Goal: Information Seeking & Learning: Learn about a topic

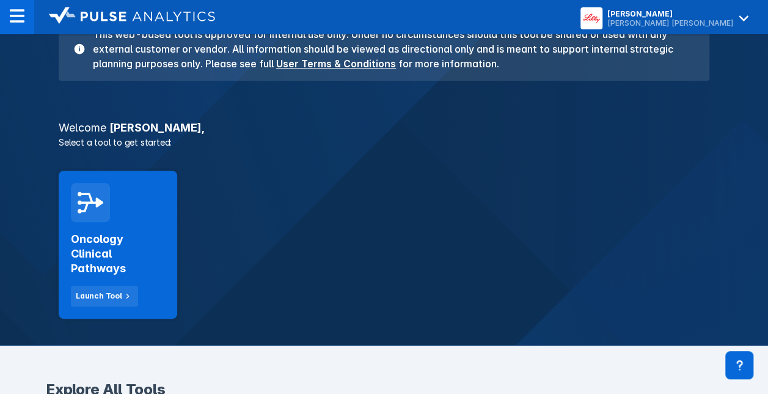
scroll to position [167, 0]
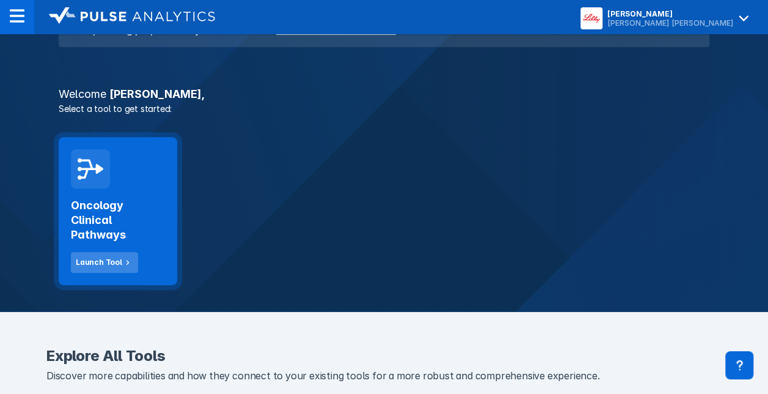
click at [108, 258] on div "Launch Tool" at bounding box center [99, 262] width 46 height 11
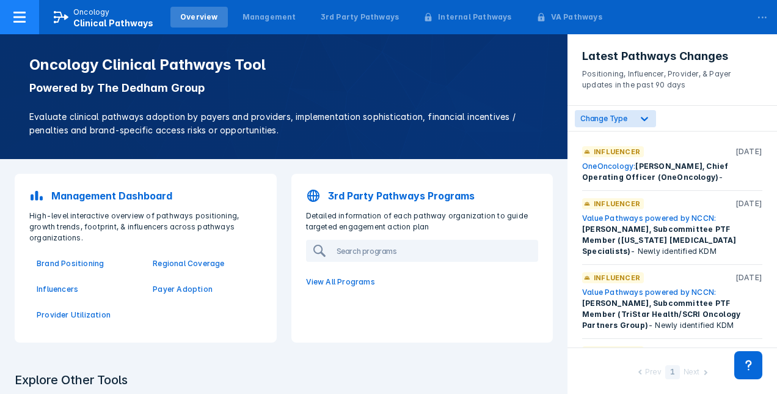
click at [67, 14] on icon at bounding box center [61, 17] width 15 height 15
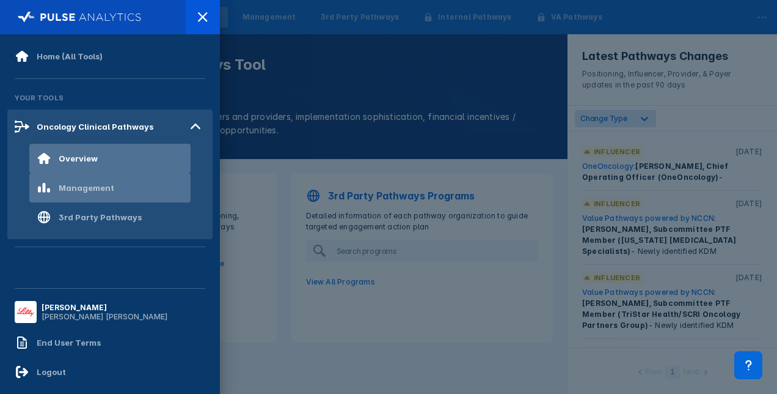
click at [90, 183] on div "Management" at bounding box center [87, 188] width 56 height 10
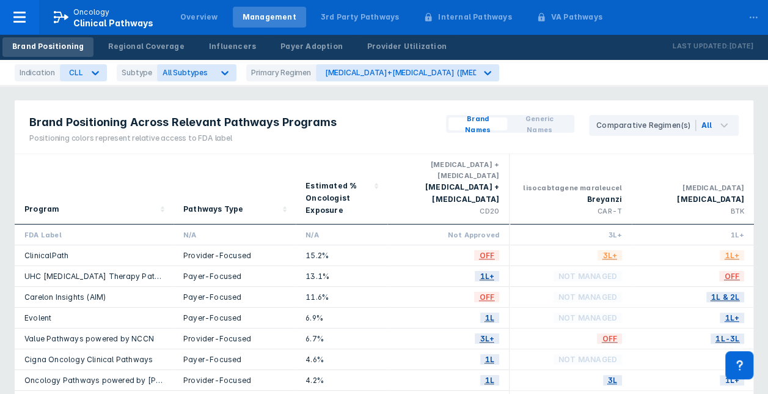
click at [491, 116] on div "Brand Names Generic Names" at bounding box center [510, 124] width 128 height 18
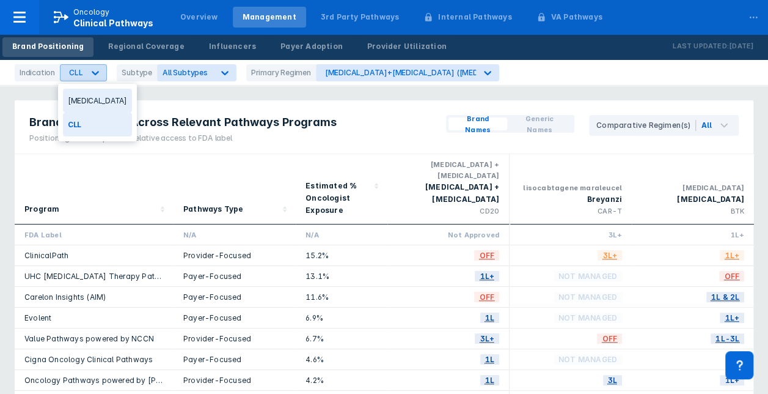
click at [95, 74] on icon at bounding box center [95, 73] width 12 height 12
click at [97, 97] on div "Breast Cancer" at bounding box center [97, 101] width 69 height 24
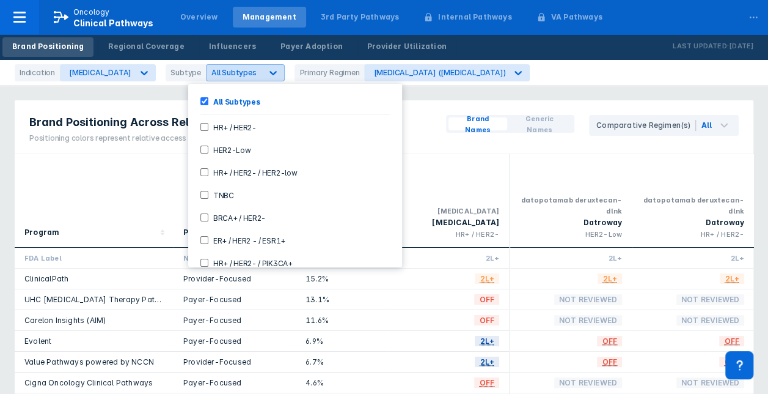
click at [267, 76] on icon at bounding box center [273, 73] width 12 height 12
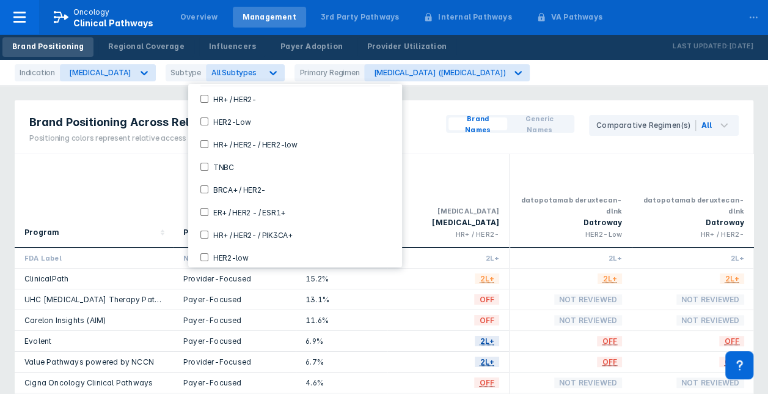
scroll to position [59, 0]
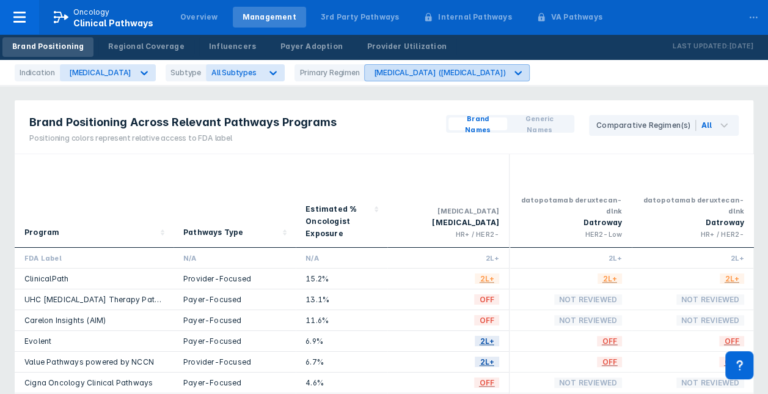
click at [411, 71] on div "Afinitor (everolimus)" at bounding box center [439, 72] width 132 height 9
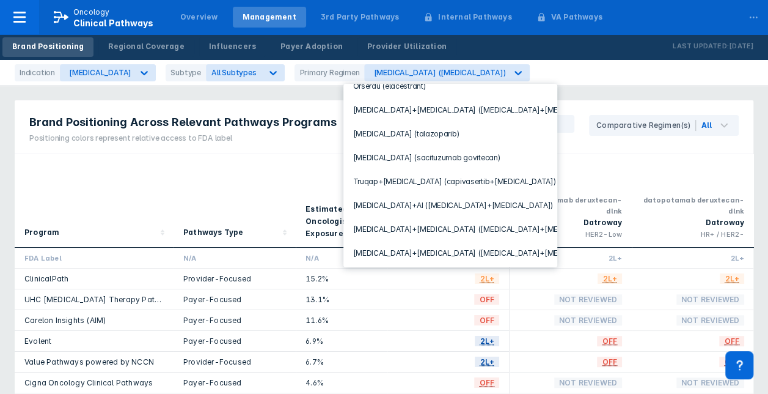
scroll to position [230, 0]
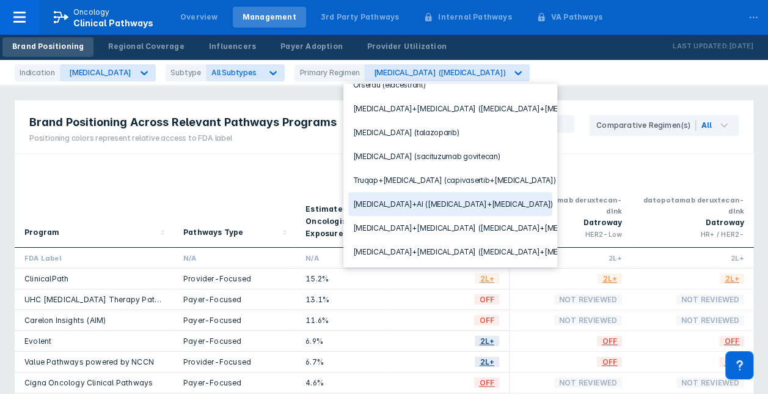
click at [488, 192] on div "Verzenio+AI (abemaciclib+letrozole)" at bounding box center [450, 204] width 204 height 24
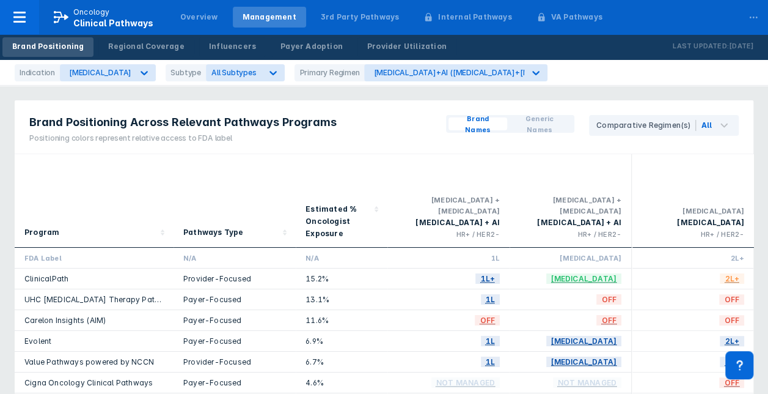
click at [37, 274] on link "ClinicalPath" at bounding box center [46, 278] width 44 height 9
drag, startPoint x: 680, startPoint y: 5, endPoint x: 719, endPoint y: 27, distance: 44.9
click at [719, 27] on nav "Oncology Clinical Pathways Overview Management 3rd Party Pathways Internal Path…" at bounding box center [384, 17] width 768 height 34
